Goal: Information Seeking & Learning: Find specific page/section

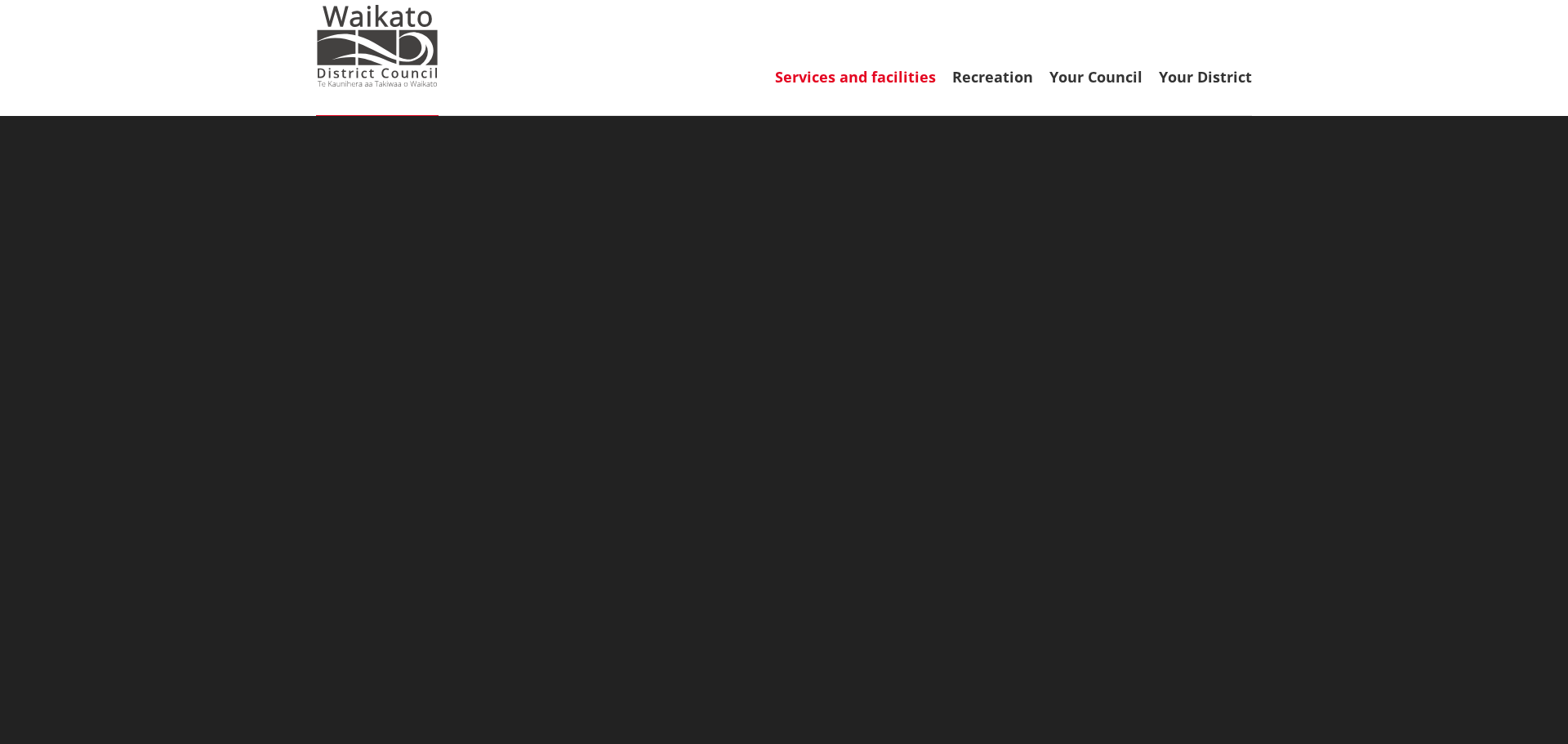
click at [856, 74] on link "Services and facilities" at bounding box center [855, 77] width 161 height 20
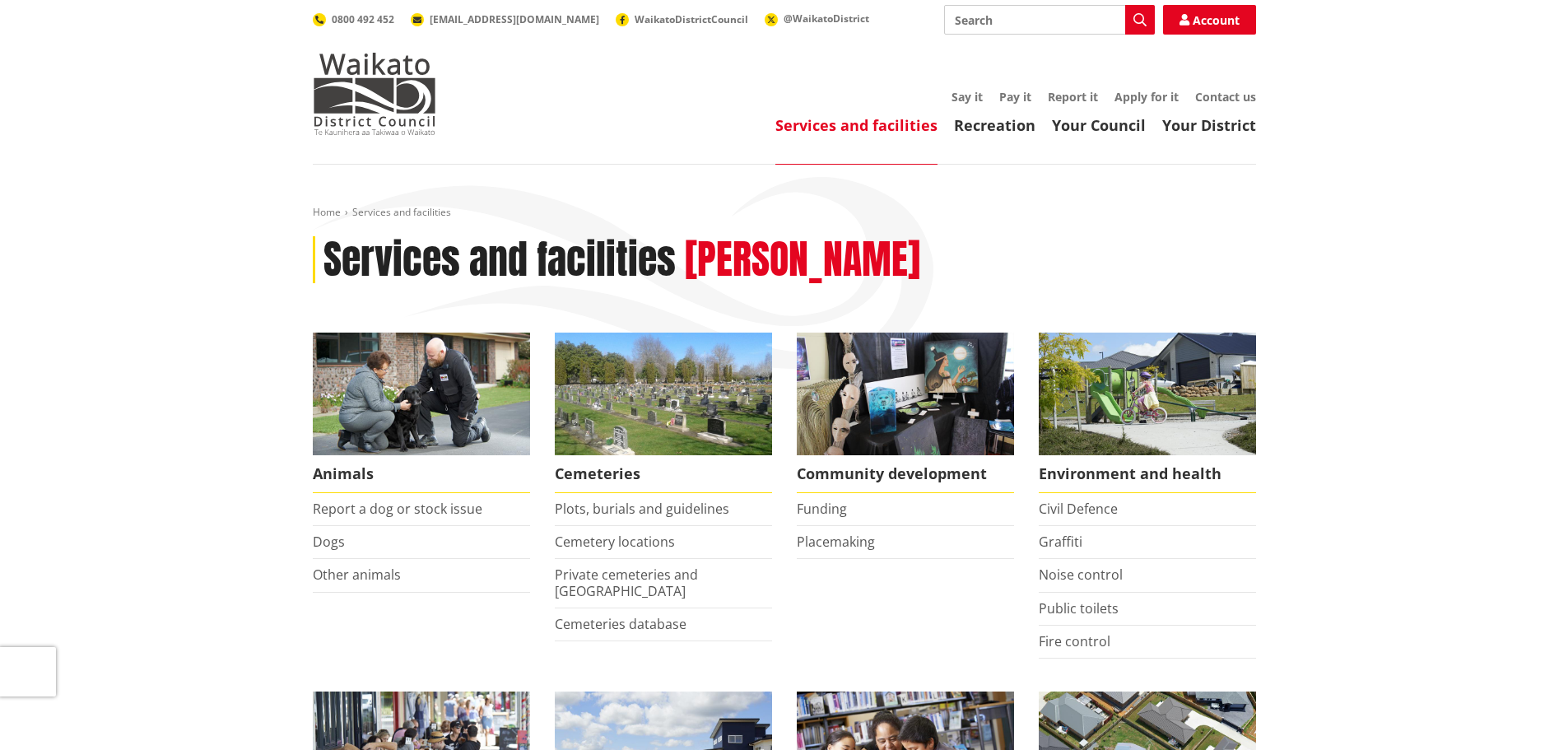
click at [1059, 16] on input "Search" at bounding box center [1049, 20] width 211 height 29
type input "archibes"
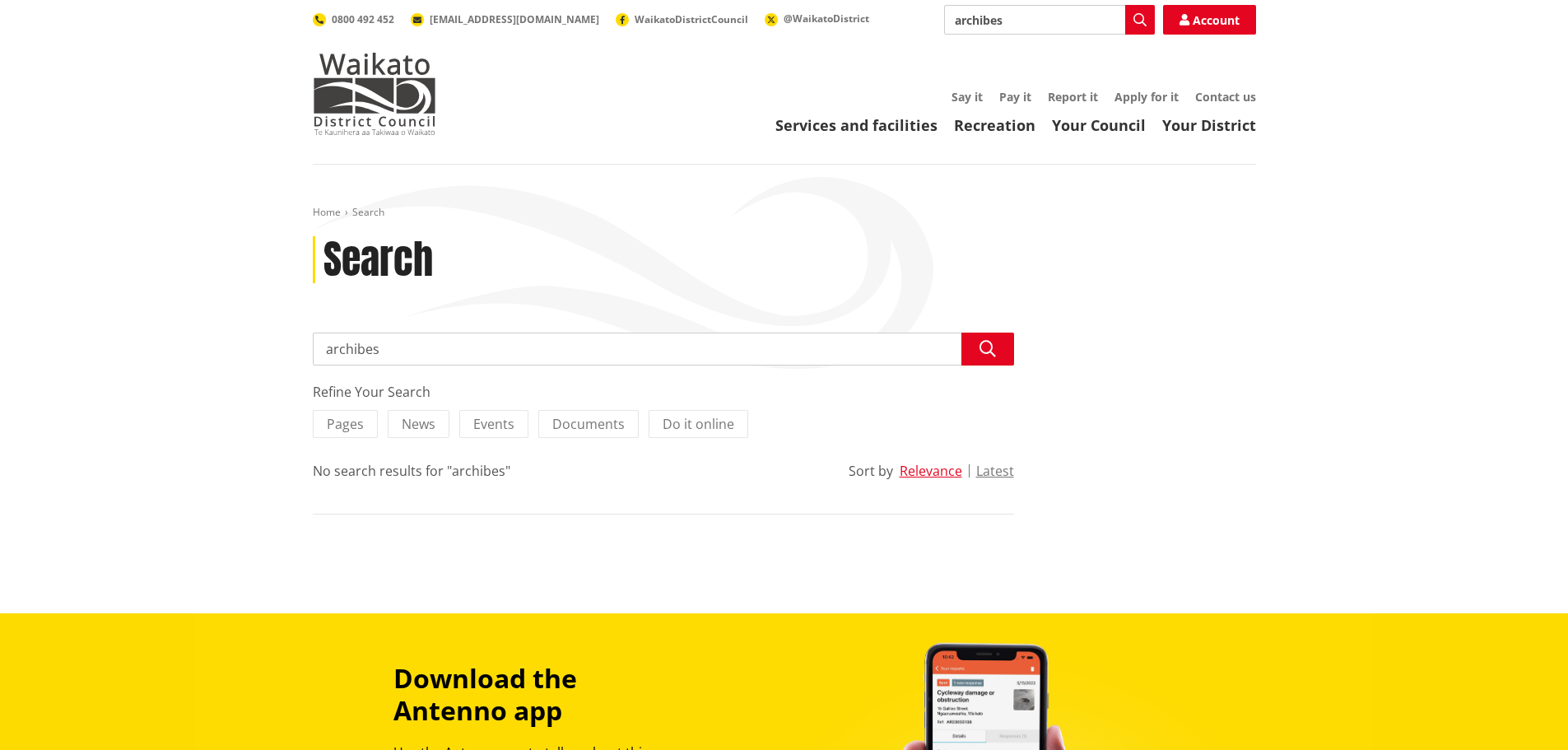
click at [1057, 16] on input "archibes" at bounding box center [1049, 20] width 211 height 29
type input "archives"
